Goal: Find specific page/section: Find specific page/section

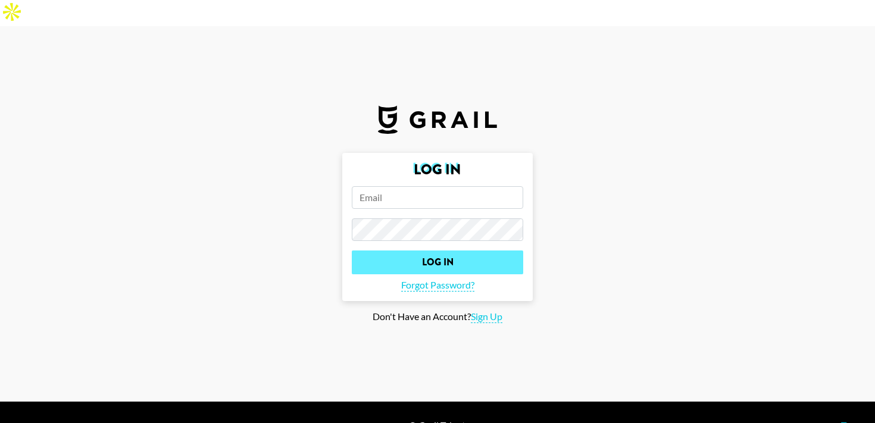
type input "[EMAIL_ADDRESS][DOMAIN_NAME]"
click at [456, 251] on input "Log In" at bounding box center [437, 263] width 171 height 24
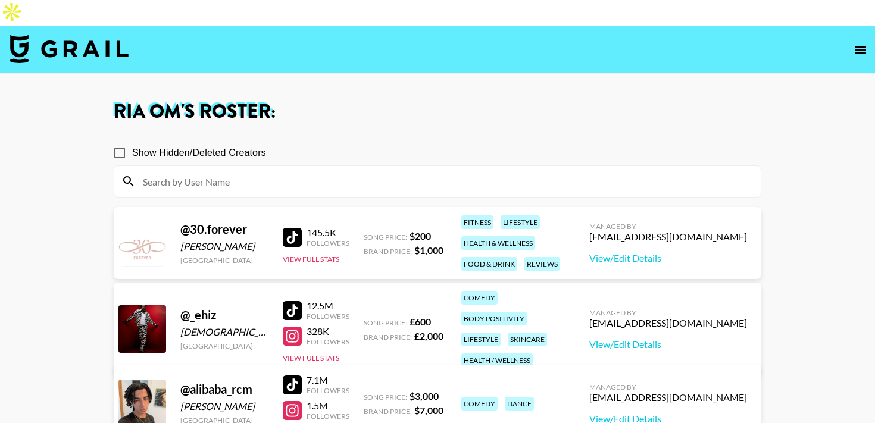
click at [93, 35] on img at bounding box center [69, 49] width 119 height 29
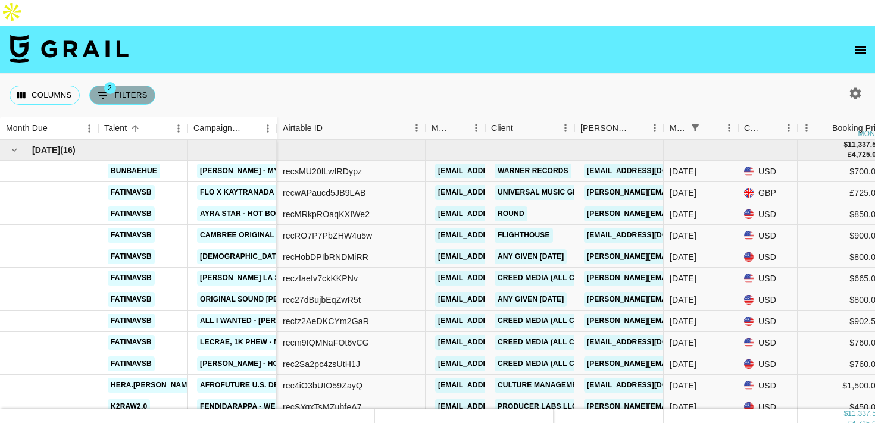
click at [124, 86] on button "2 Filters" at bounding box center [122, 95] width 66 height 19
select select "status"
select select "isNotAnyOf"
select select "monthDue2"
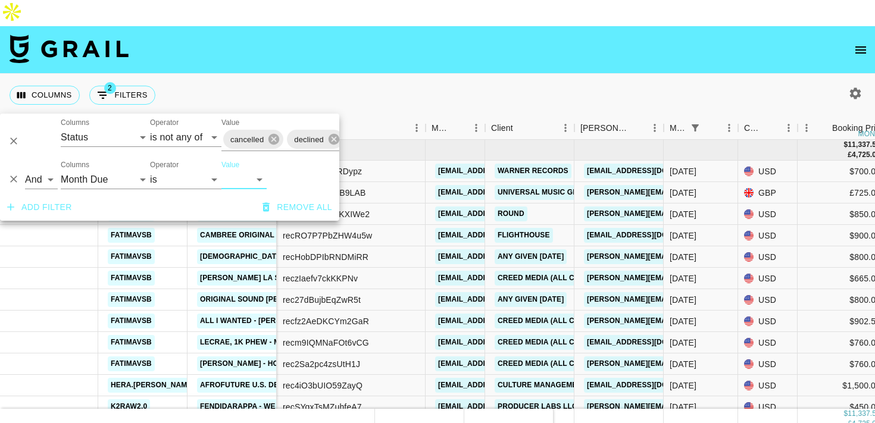
click at [223, 175] on select "[DATE] Aug '[DATE] Jun '[DATE] Apr '[DATE] Feb '[DATE] Dec '[DATE] Oct '[DATE] …" at bounding box center [243, 179] width 45 height 19
select select "[DATE]"
click at [221, 170] on select "[DATE] Aug '[DATE] Jun '[DATE] Apr '[DATE] Feb '[DATE] Dec '[DATE] Oct '[DATE] …" at bounding box center [243, 179] width 45 height 19
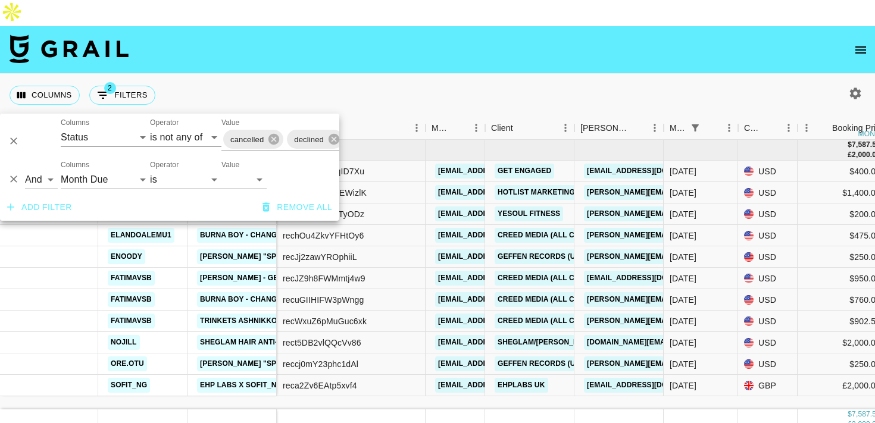
click at [371, 74] on div "Columns 2 Filters + Booking" at bounding box center [437, 95] width 875 height 43
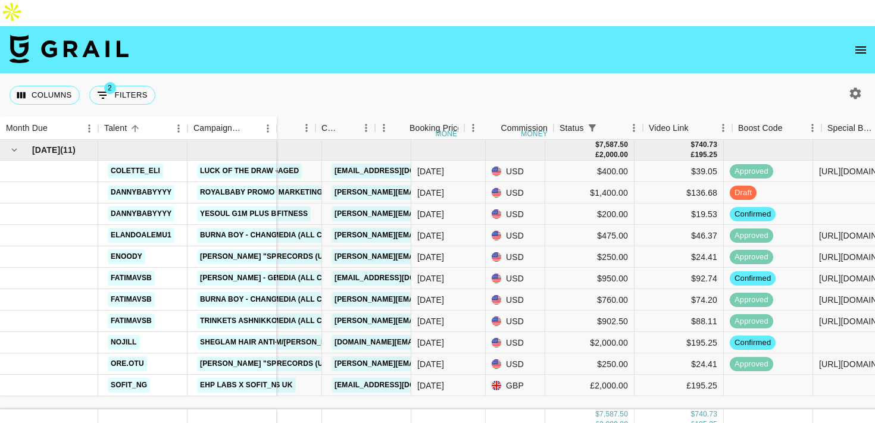
scroll to position [0, 174]
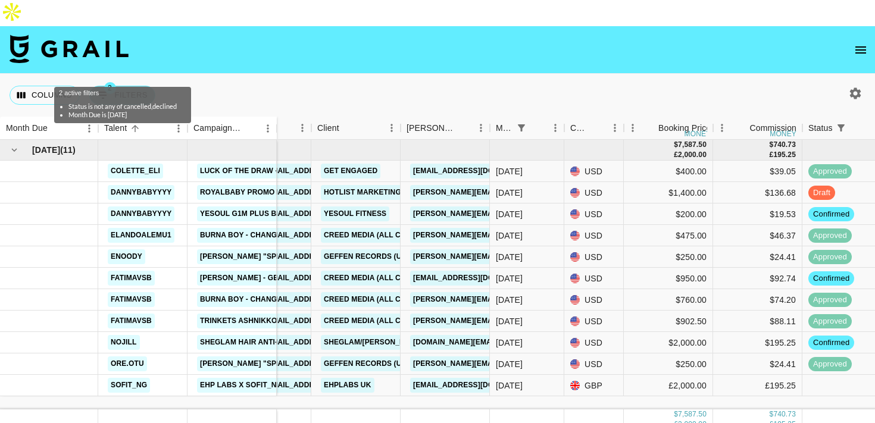
click at [143, 86] on button "2 Filters" at bounding box center [122, 95] width 66 height 19
select select "status"
select select "isNotAnyOf"
select select "monthDue2"
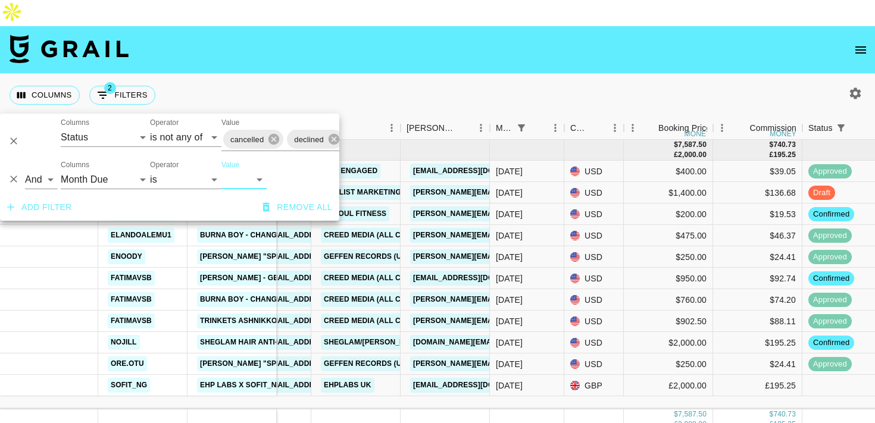
click at [248, 171] on select "[DATE] Aug '[DATE] Jun '[DATE] Apr '[DATE] Feb '[DATE] Dec '[DATE] Oct '[DATE] …" at bounding box center [243, 179] width 45 height 19
select select "[DATE]"
click at [221, 170] on select "[DATE] Aug '[DATE] Jun '[DATE] Apr '[DATE] Feb '[DATE] Dec '[DATE] Oct '[DATE] …" at bounding box center [243, 179] width 45 height 19
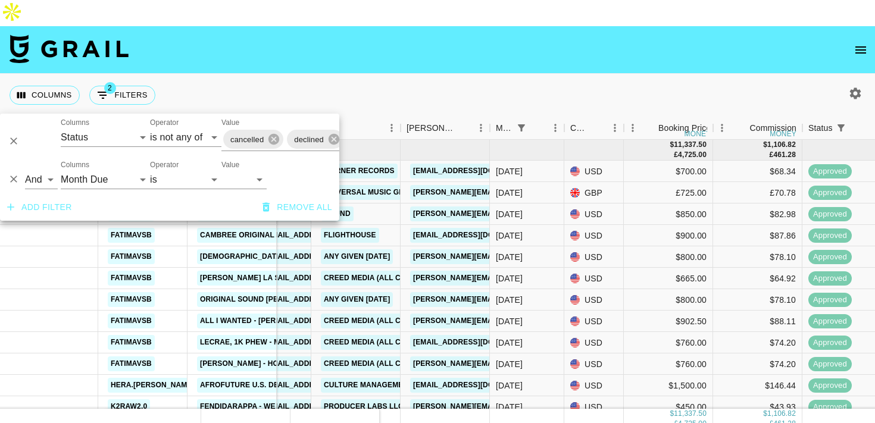
click at [434, 74] on div "Columns 2 Filters + Booking" at bounding box center [437, 95] width 875 height 43
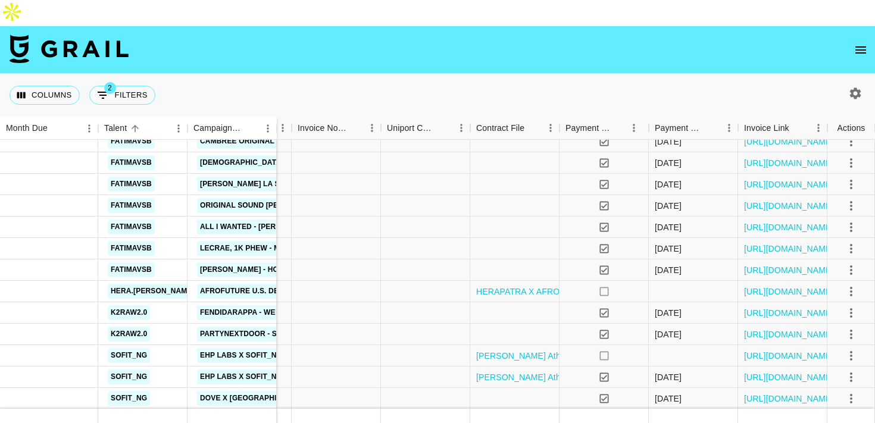
scroll to position [0, 1131]
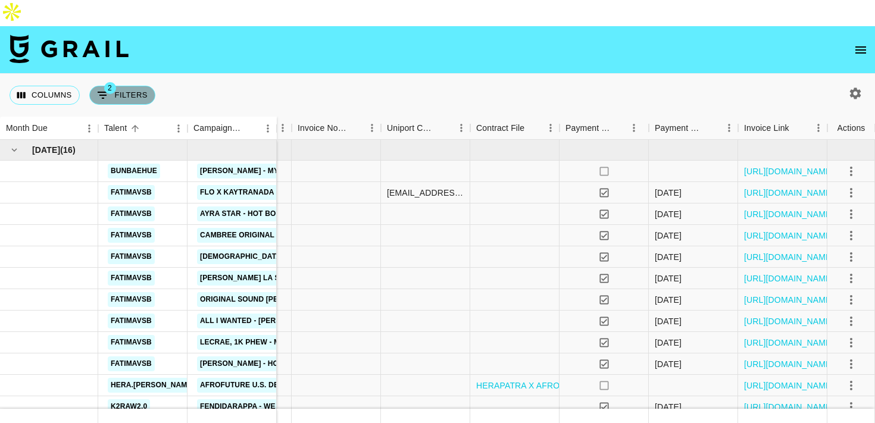
click at [137, 86] on button "2 Filters" at bounding box center [122, 95] width 66 height 19
select select "status"
select select "isNotAnyOf"
select select "monthDue2"
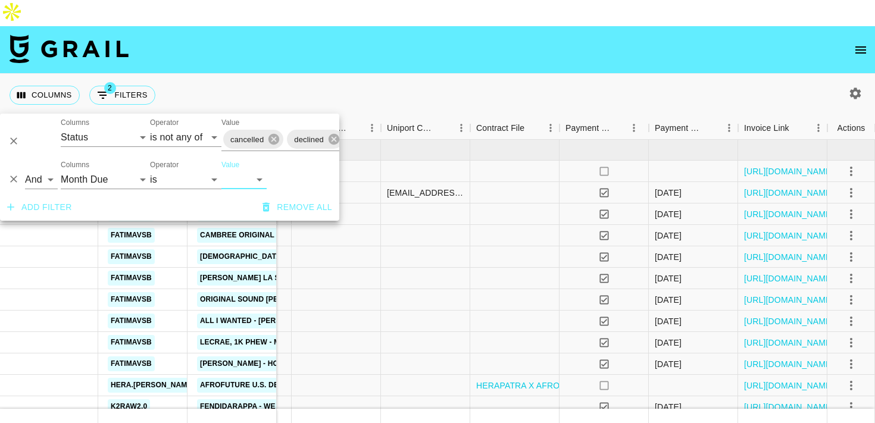
click at [244, 177] on select "[DATE] Aug '[DATE] Jun '[DATE] Apr '[DATE] Feb '[DATE] Dec '[DATE] Oct '[DATE] …" at bounding box center [243, 179] width 45 height 19
select select "[DATE]"
click at [221, 170] on select "[DATE] Aug '[DATE] Jun '[DATE] Apr '[DATE] Feb '[DATE] Dec '[DATE] Oct '[DATE] …" at bounding box center [243, 179] width 45 height 19
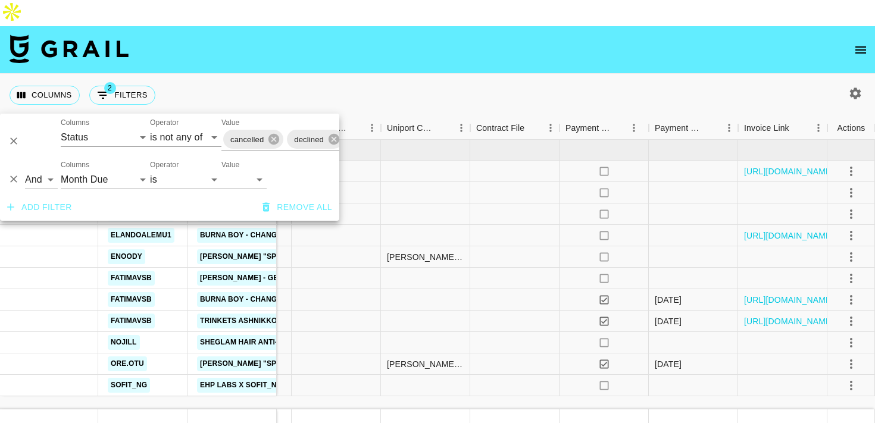
click at [377, 74] on div "Columns 2 Filters + Booking" at bounding box center [437, 95] width 875 height 43
